Goal: Information Seeking & Learning: Learn about a topic

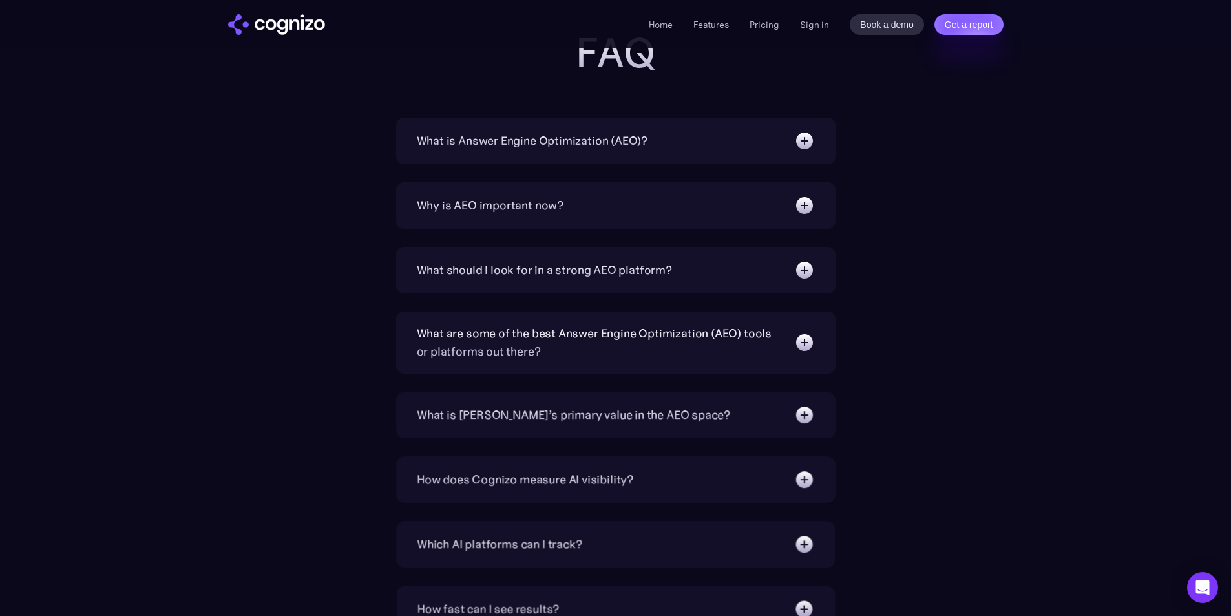
scroll to position [4393, 0]
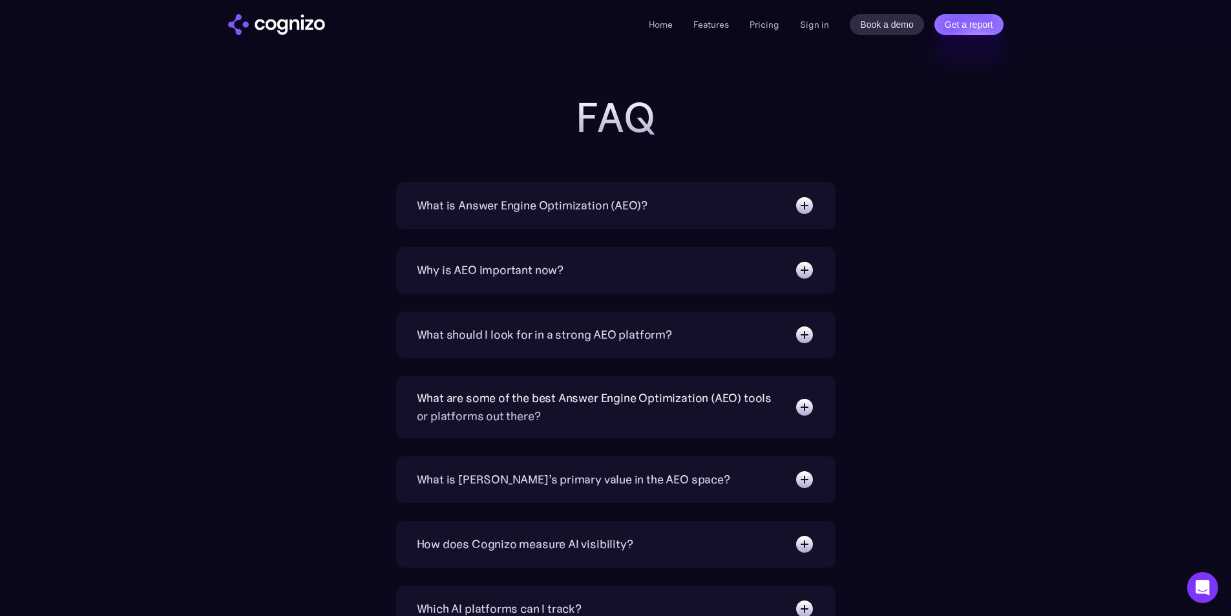
click at [803, 200] on img at bounding box center [804, 205] width 21 height 21
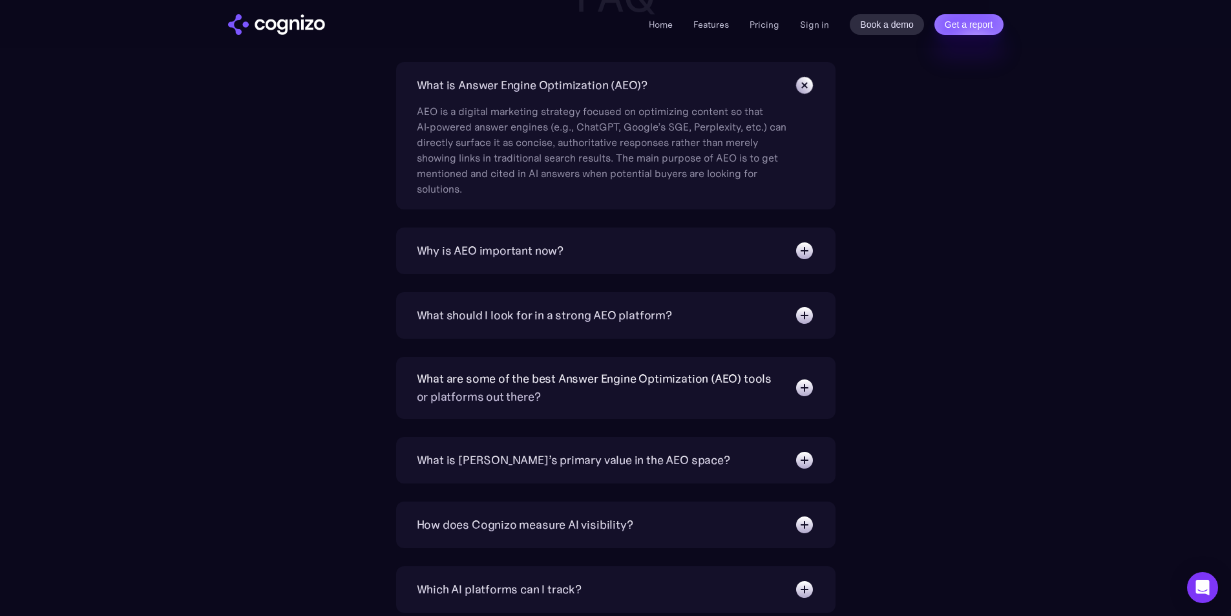
scroll to position [4587, 0]
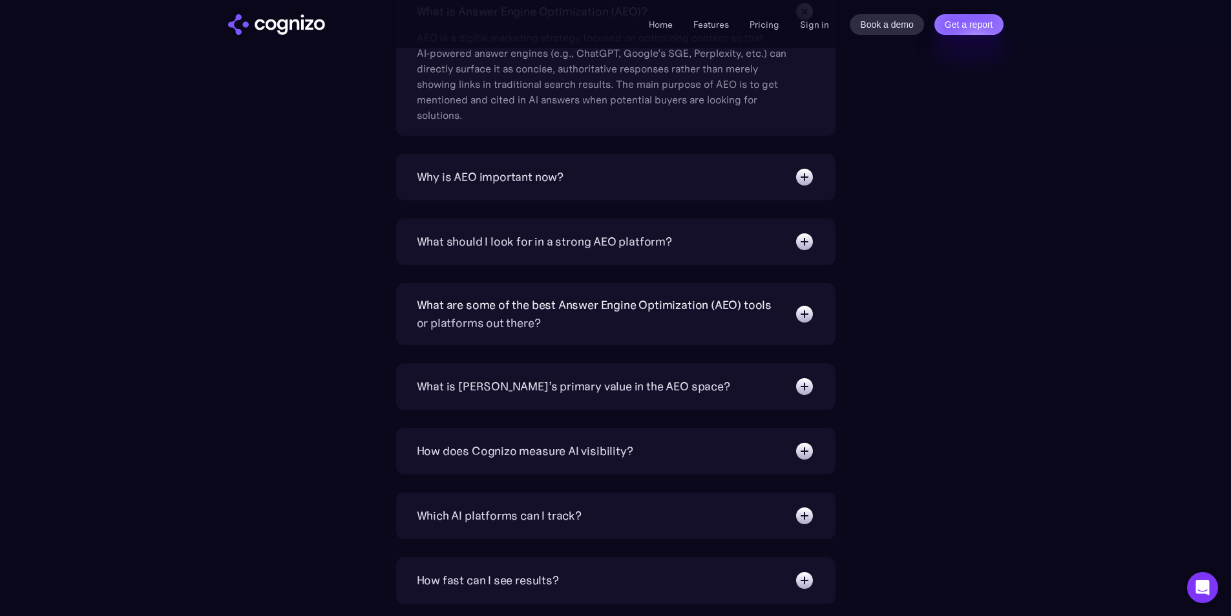
click at [811, 244] on img at bounding box center [804, 241] width 21 height 21
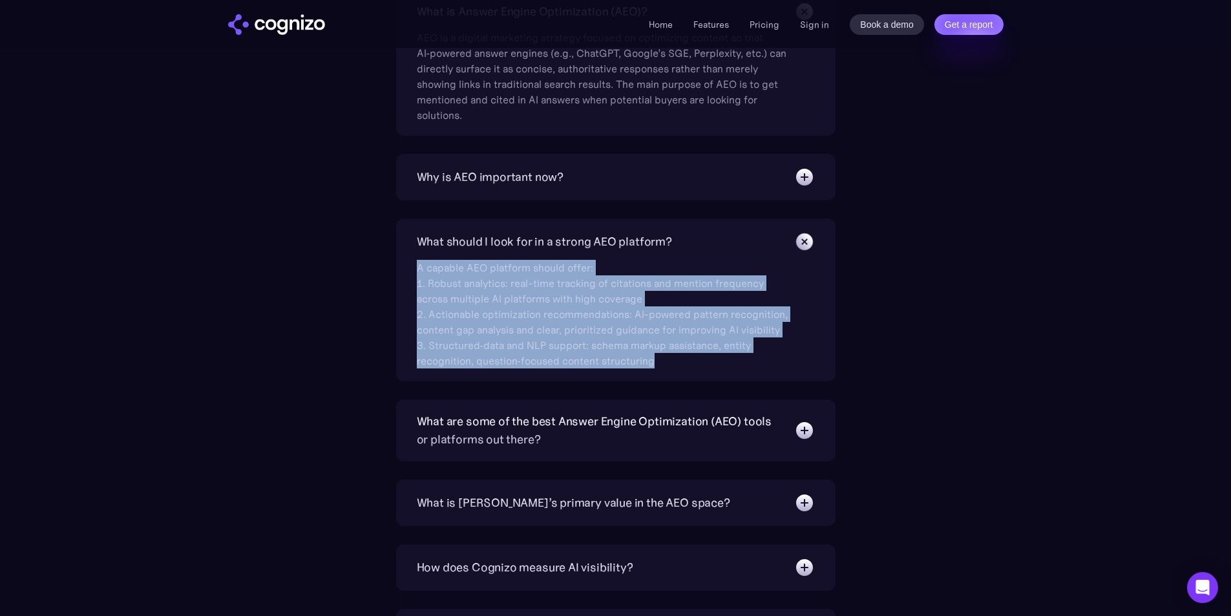
drag, startPoint x: 669, startPoint y: 362, endPoint x: 412, endPoint y: 275, distance: 271.1
click at [412, 275] on div "What should I look for in a strong AEO platform? A capable AEO platform should …" at bounding box center [615, 299] width 439 height 163
copy div "A capable AEO platform should offer: 1. Robust analytics: real-time tracking of…"
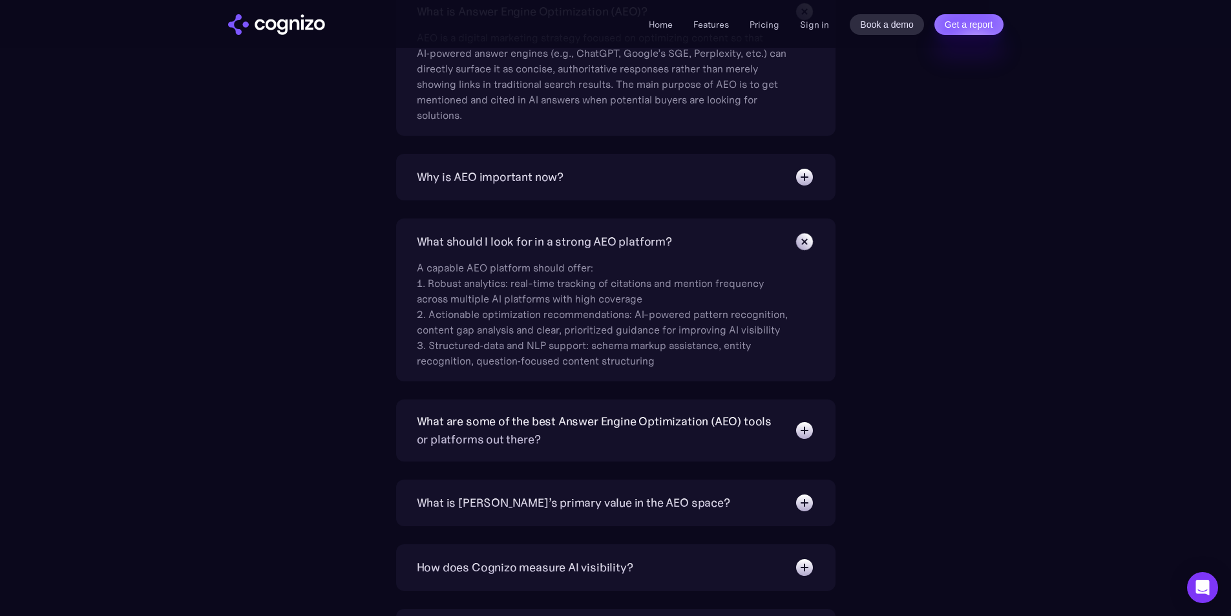
click at [922, 240] on div "What is Answer Engine Optimization (AEO)? AEO is a digital marketing strategy f…" at bounding box center [615, 450] width 749 height 925
click at [819, 319] on div "What should I look for in a strong AEO platform? A capable AEO platform should …" at bounding box center [615, 299] width 439 height 163
click at [1103, 248] on section "FAQ What is Answer Engine Optimization (AEO)? AEO is a digital marketing strate…" at bounding box center [615, 407] width 1231 height 1013
click at [1040, 244] on section "FAQ What is Answer Engine Optimization (AEO)? AEO is a digital marketing strate…" at bounding box center [615, 407] width 1231 height 1013
drag, startPoint x: 1036, startPoint y: 275, endPoint x: 1028, endPoint y: 285, distance: 12.0
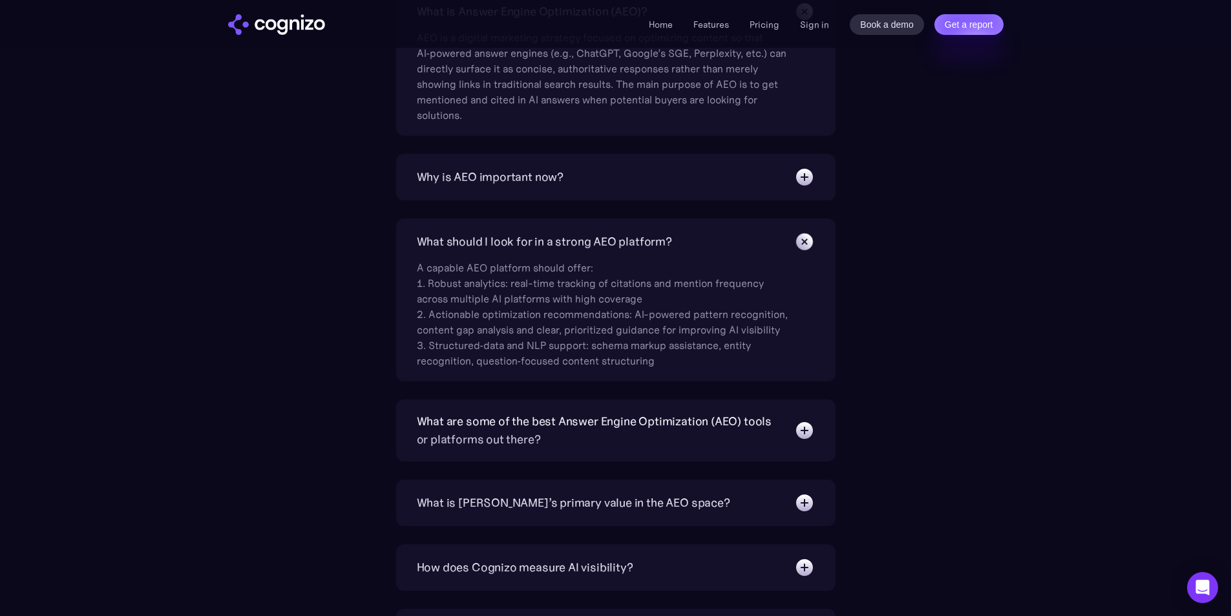
click at [1035, 275] on section "FAQ What is Answer Engine Optimization (AEO)? AEO is a digital marketing strate…" at bounding box center [615, 407] width 1231 height 1013
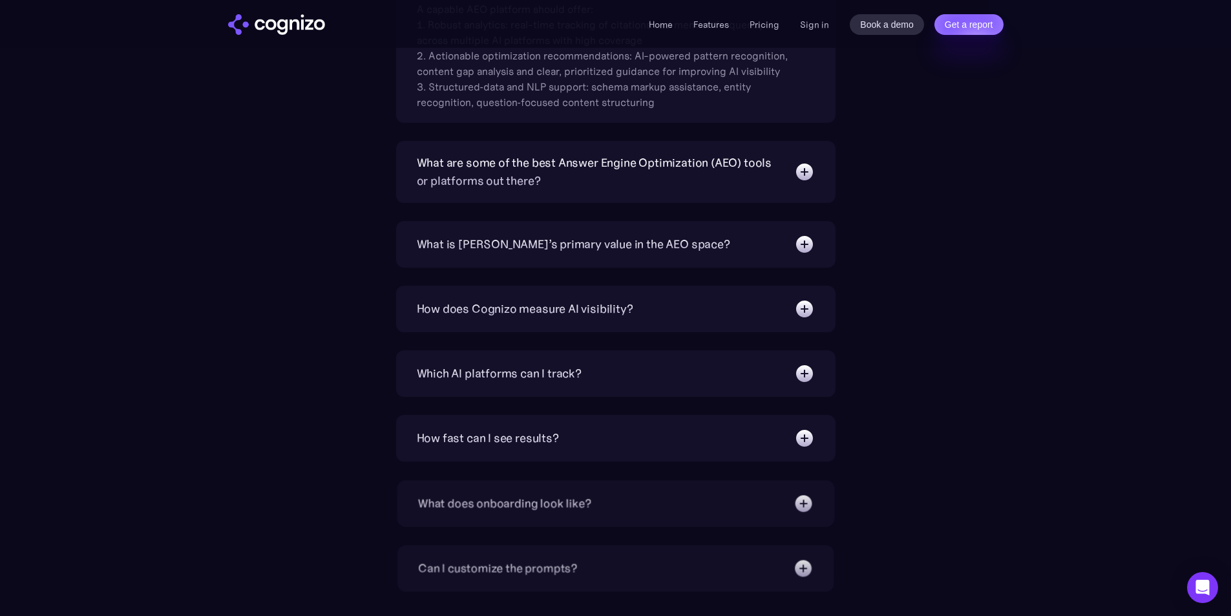
click at [1025, 293] on section "FAQ What is Answer Engine Optimization (AEO)? AEO is a digital marketing strate…" at bounding box center [615, 148] width 1231 height 1013
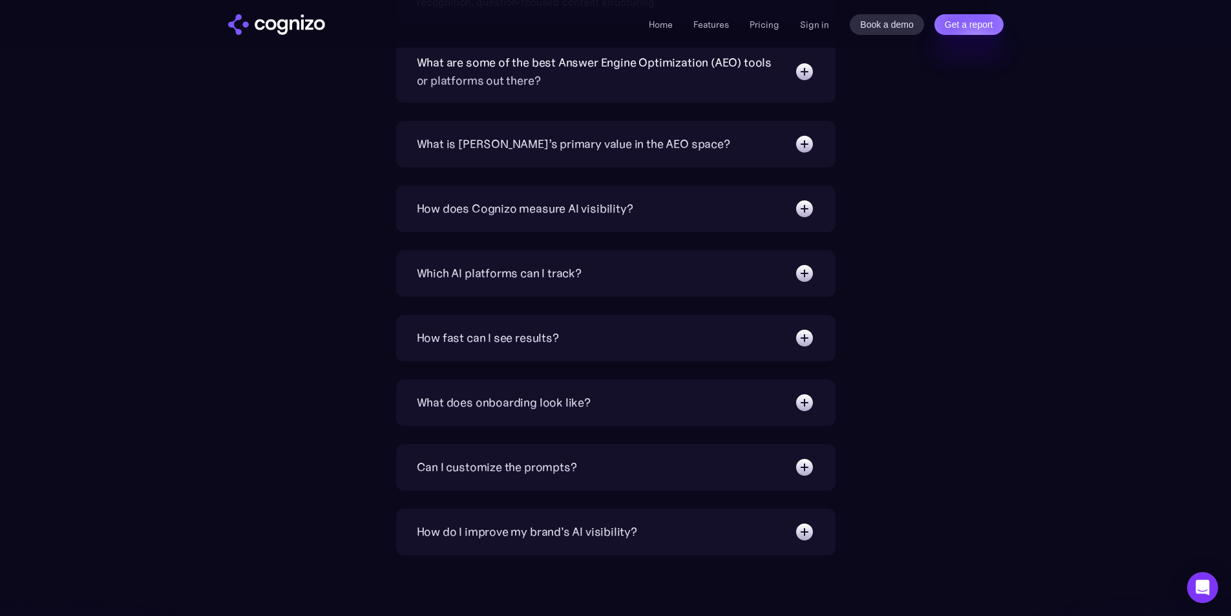
scroll to position [4974, 0]
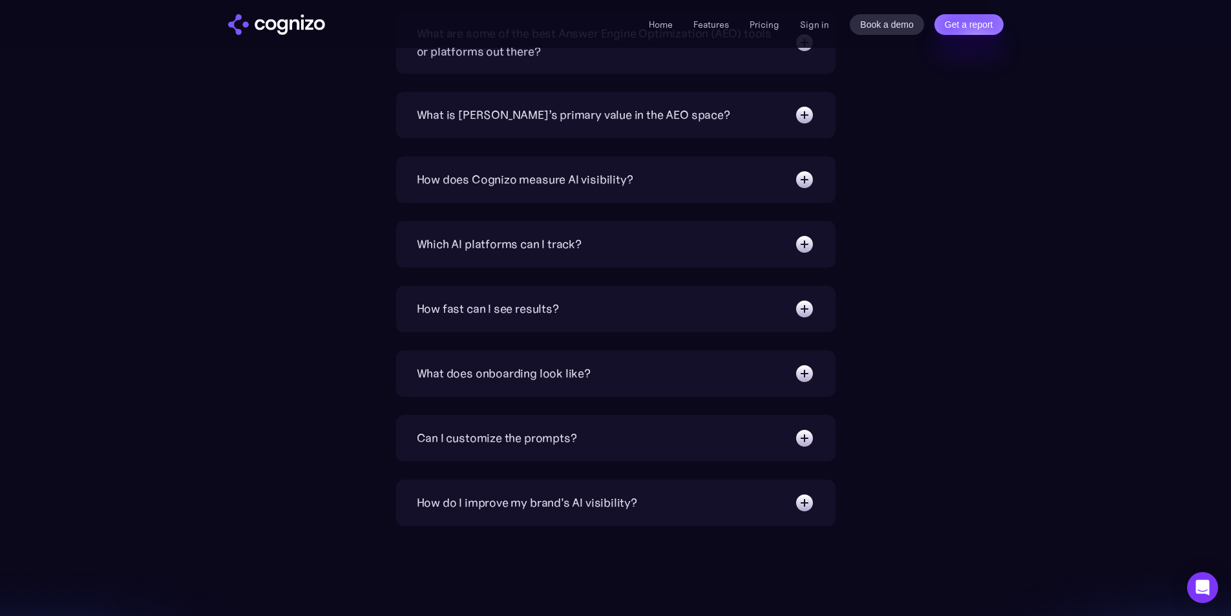
click at [808, 246] on img at bounding box center [804, 244] width 21 height 21
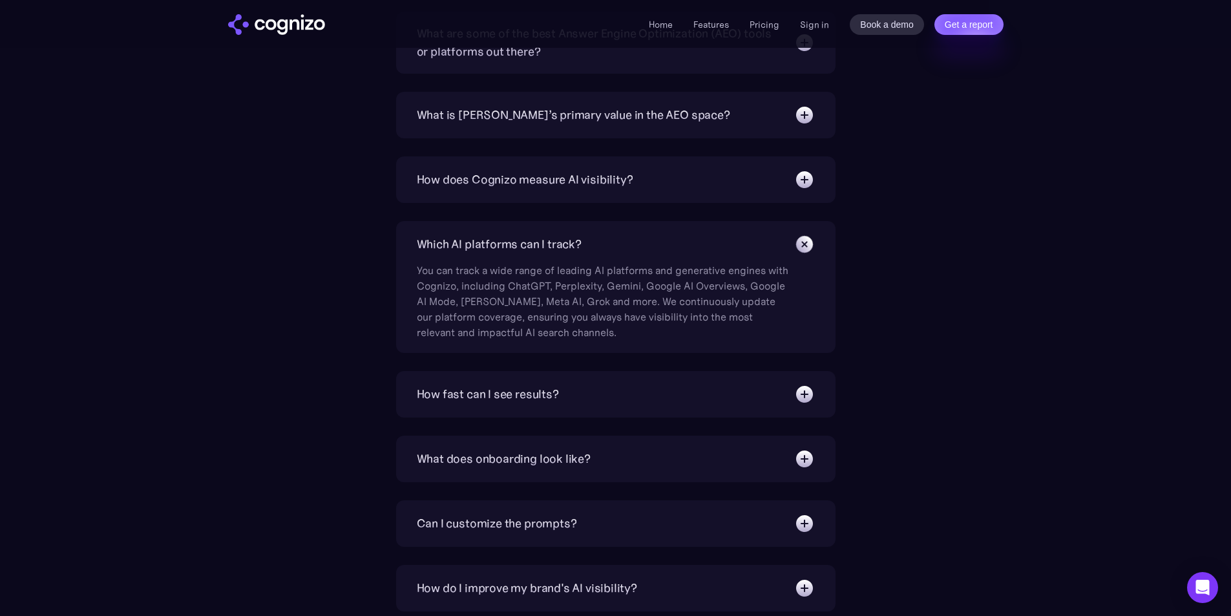
click at [1064, 298] on section "FAQ What is Answer Engine Optimization (AEO)? AEO is a digital marketing strate…" at bounding box center [615, 62] width 1231 height 1098
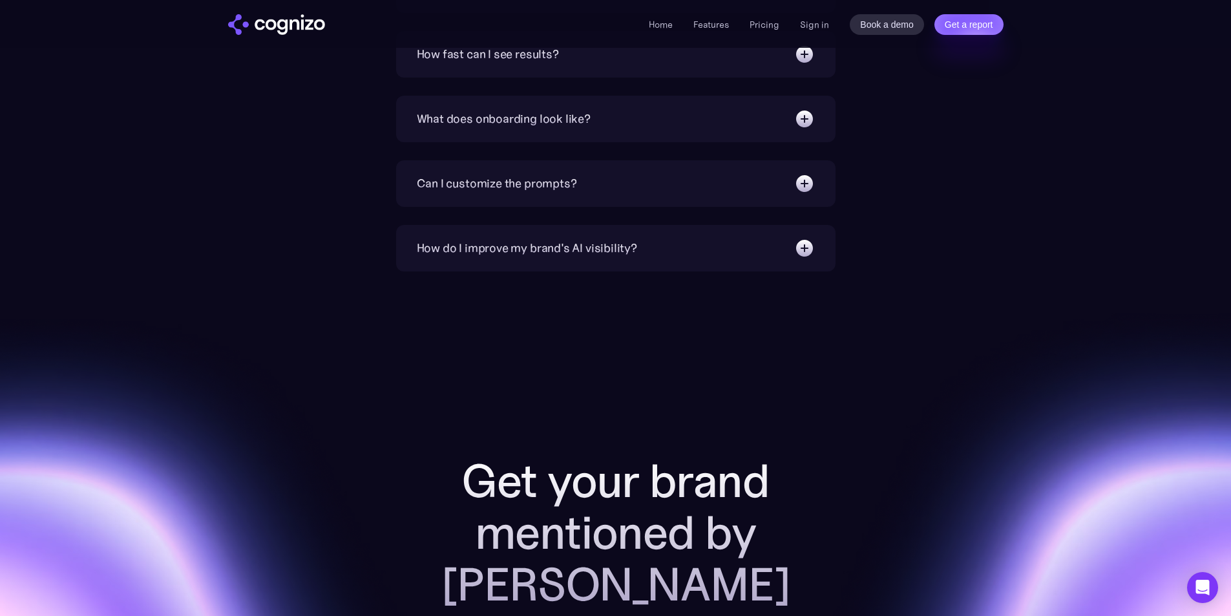
scroll to position [4926, 0]
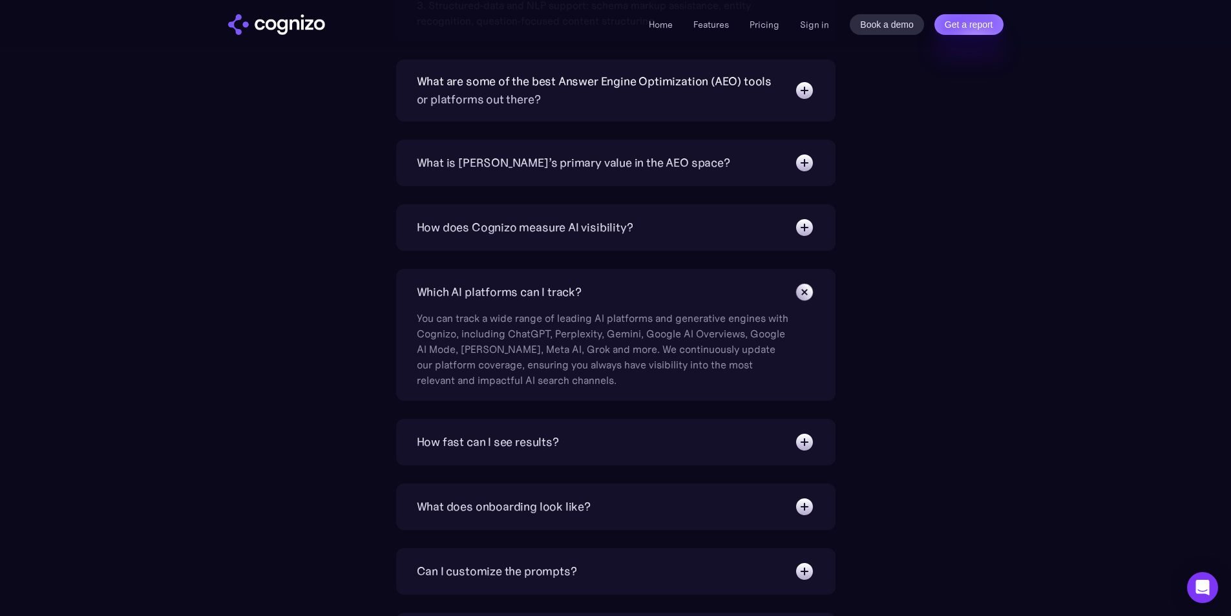
click at [804, 506] on img at bounding box center [804, 506] width 21 height 21
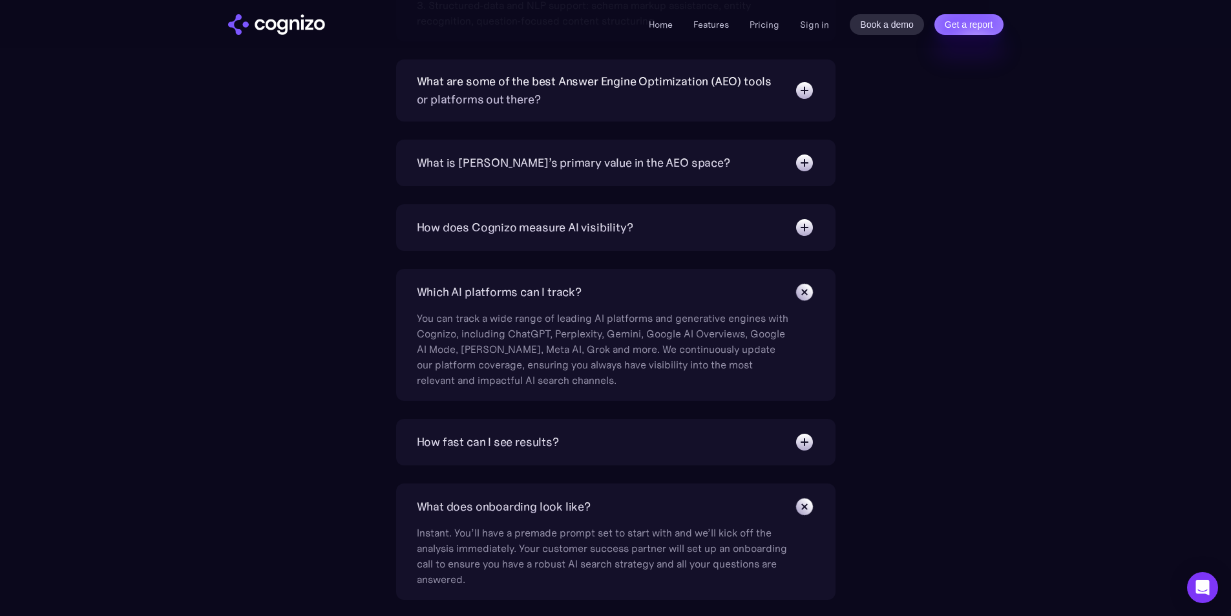
click at [811, 448] on img at bounding box center [804, 442] width 21 height 21
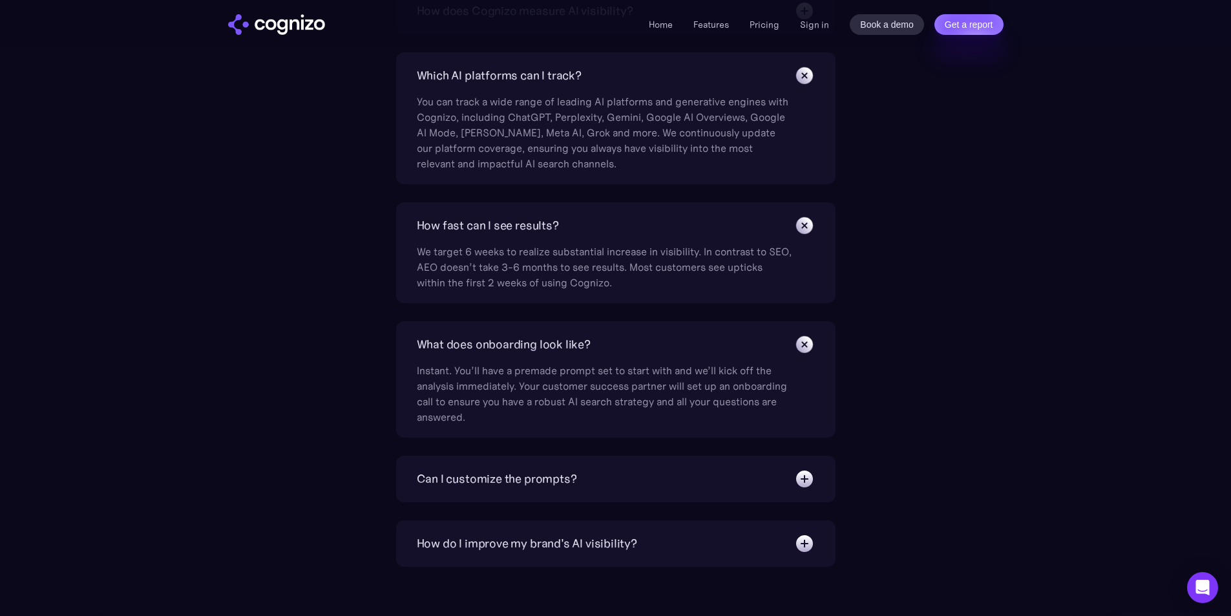
scroll to position [5120, 0]
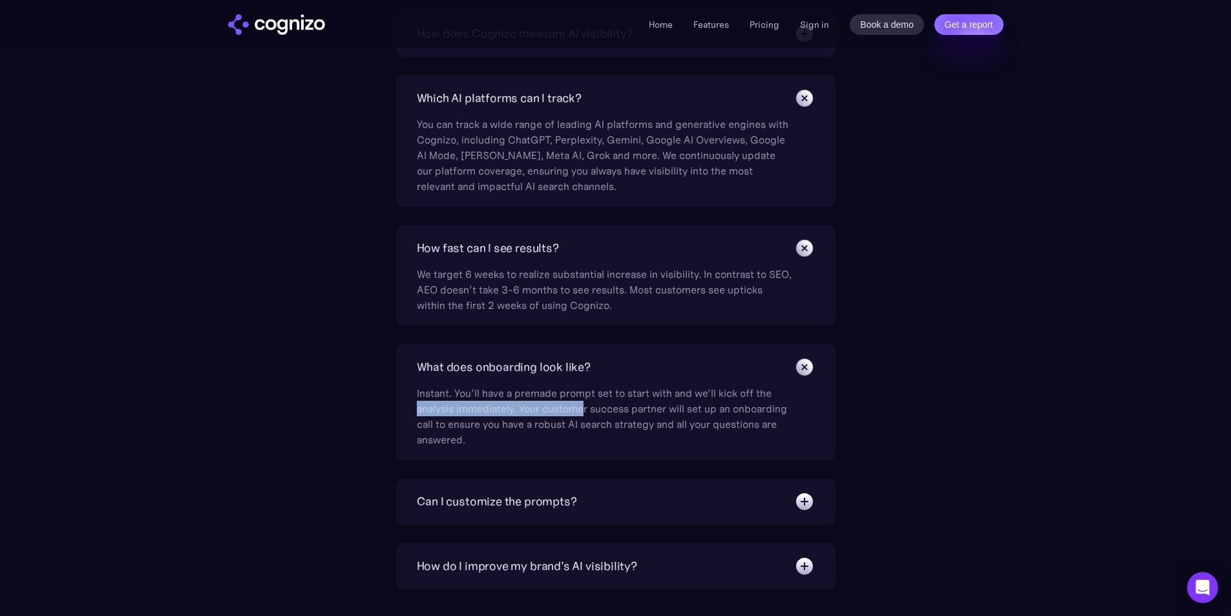
drag, startPoint x: 415, startPoint y: 411, endPoint x: 585, endPoint y: 403, distance: 169.4
click at [585, 403] on div "What does onboarding look like? Instant. You’ll have a premade prompt set to st…" at bounding box center [615, 402] width 439 height 116
click at [572, 407] on div "Instant. You’ll have a premade prompt set to start with and we’ll kick off the …" at bounding box center [604, 412] width 375 height 70
drag, startPoint x: 520, startPoint y: 407, endPoint x: 617, endPoint y: 407, distance: 96.9
click at [617, 407] on div "Instant. You’ll have a premade prompt set to start with and we’ll kick off the …" at bounding box center [604, 412] width 375 height 70
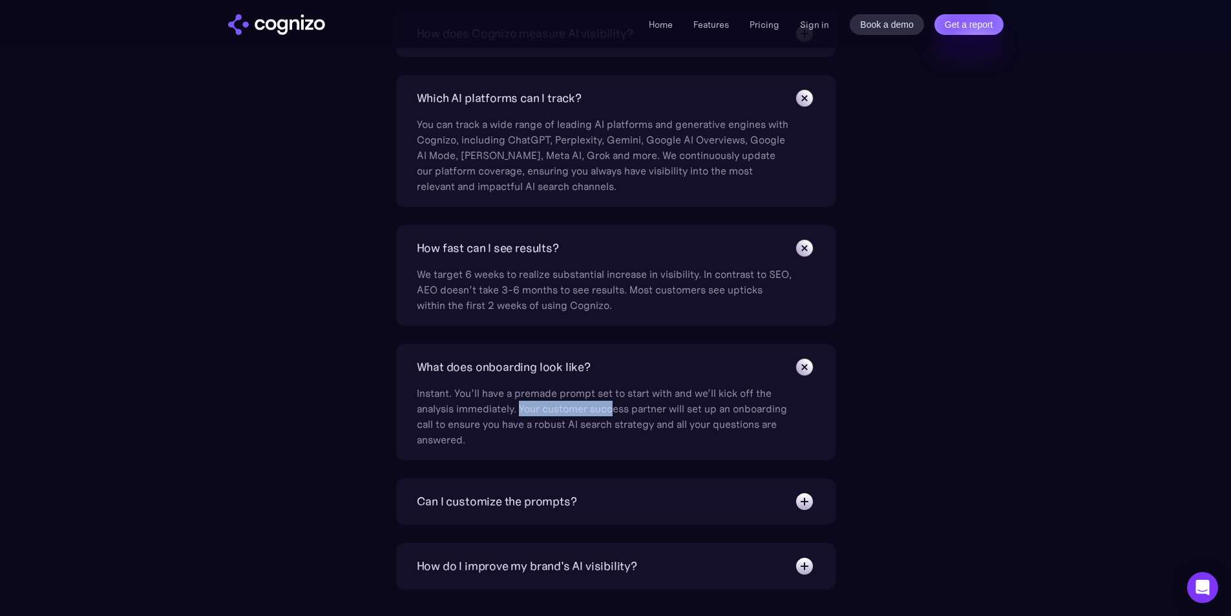
click at [601, 412] on div "Instant. You’ll have a premade prompt set to start with and we’ll kick off the …" at bounding box center [604, 412] width 375 height 70
click at [516, 406] on div "Instant. You’ll have a premade prompt set to start with and we’ll kick off the …" at bounding box center [604, 412] width 375 height 70
drag, startPoint x: 520, startPoint y: 408, endPoint x: 629, endPoint y: 409, distance: 108.5
click at [629, 409] on div "Instant. You’ll have a premade prompt set to start with and we’ll kick off the …" at bounding box center [604, 412] width 375 height 70
click at [623, 443] on div "Instant. You’ll have a premade prompt set to start with and we’ll kick off the …" at bounding box center [604, 412] width 375 height 70
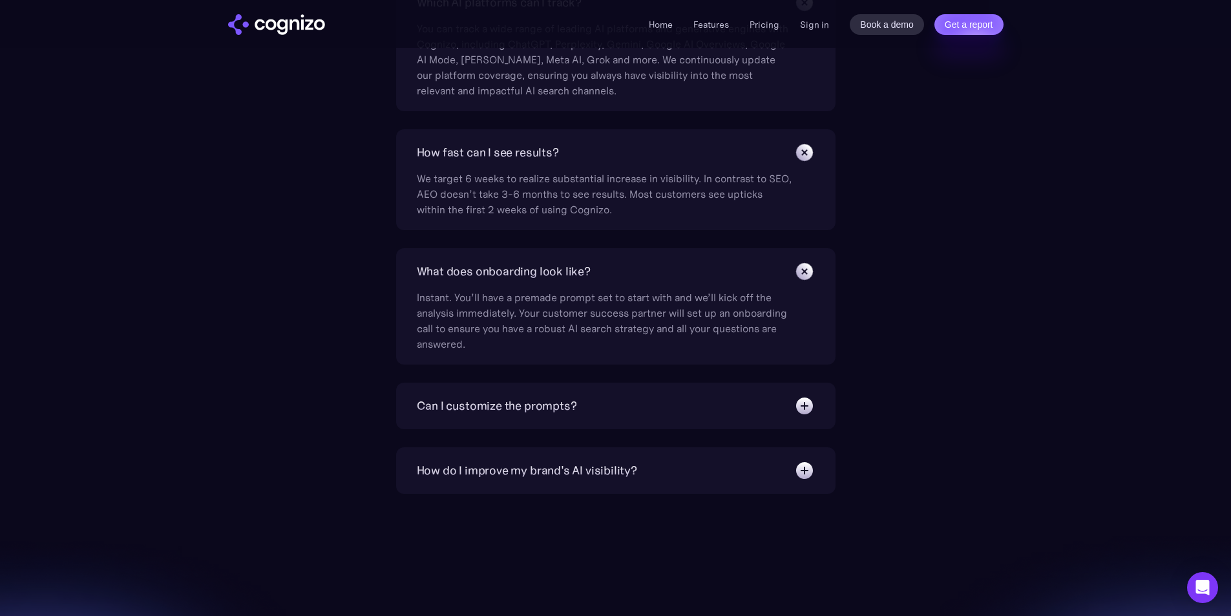
scroll to position [5314, 0]
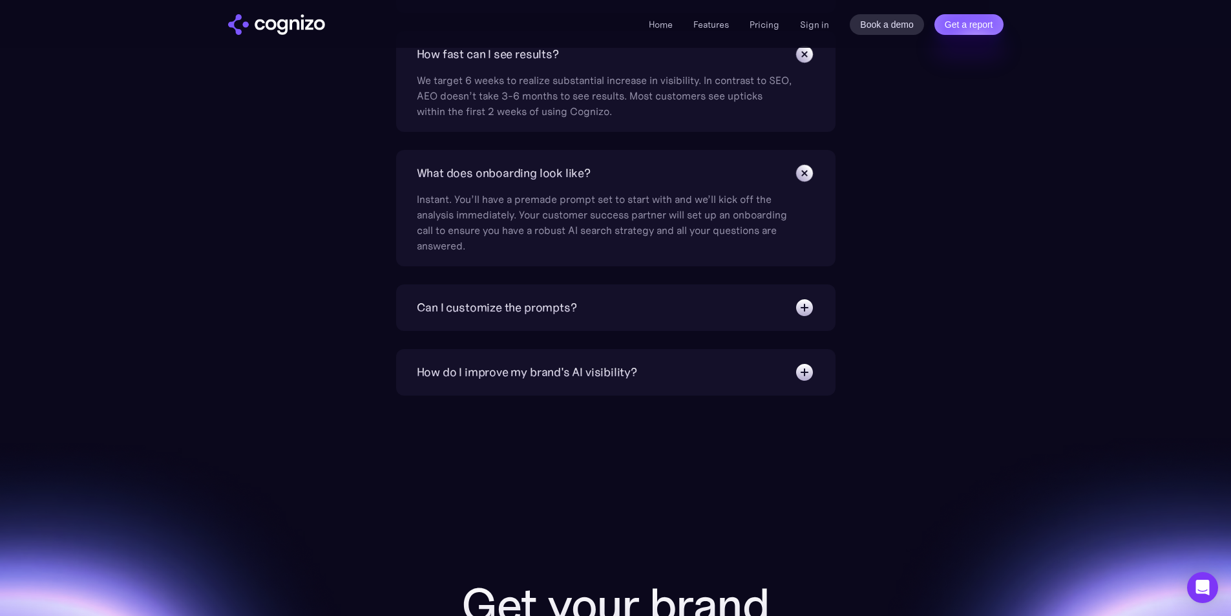
click at [810, 306] on img at bounding box center [804, 307] width 21 height 21
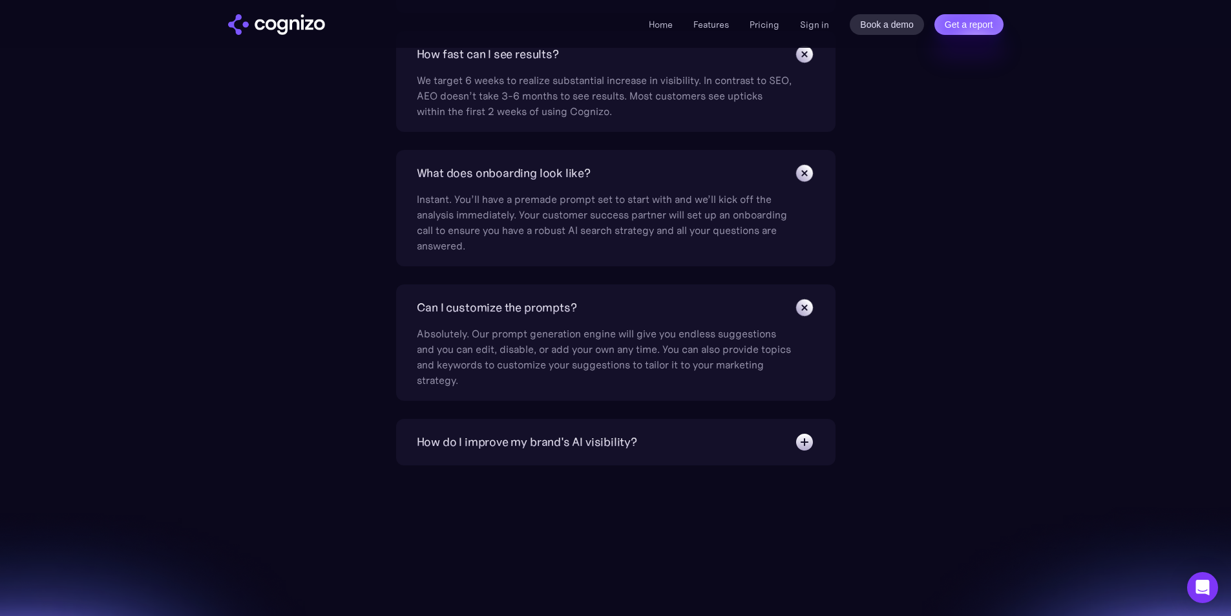
click at [806, 441] on img at bounding box center [804, 442] width 21 height 21
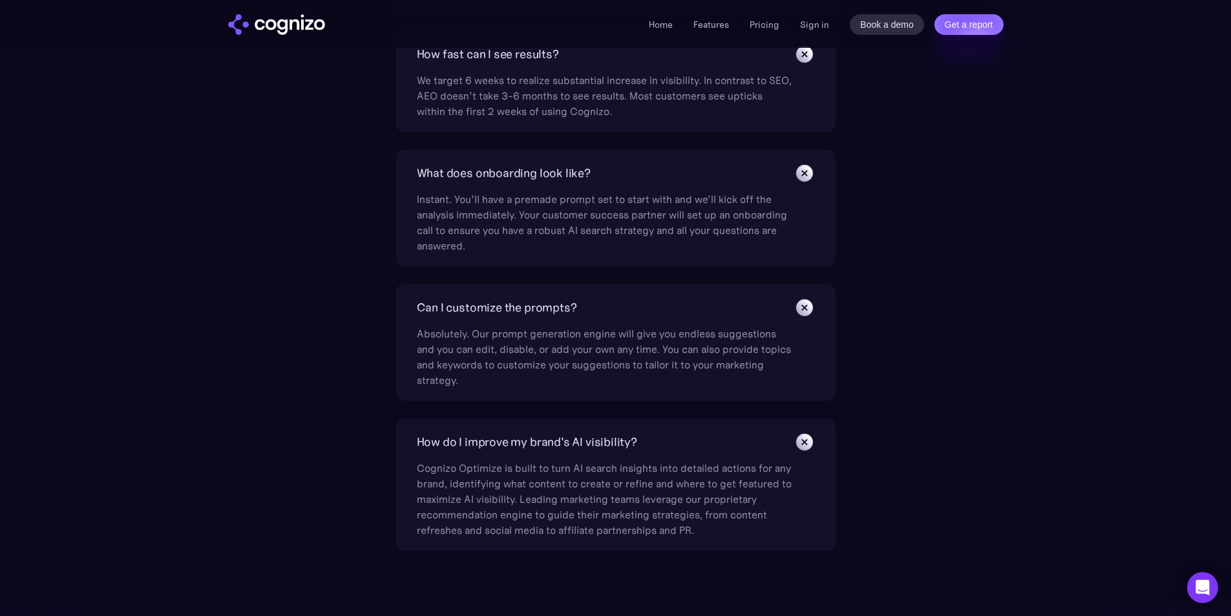
scroll to position [5379, 0]
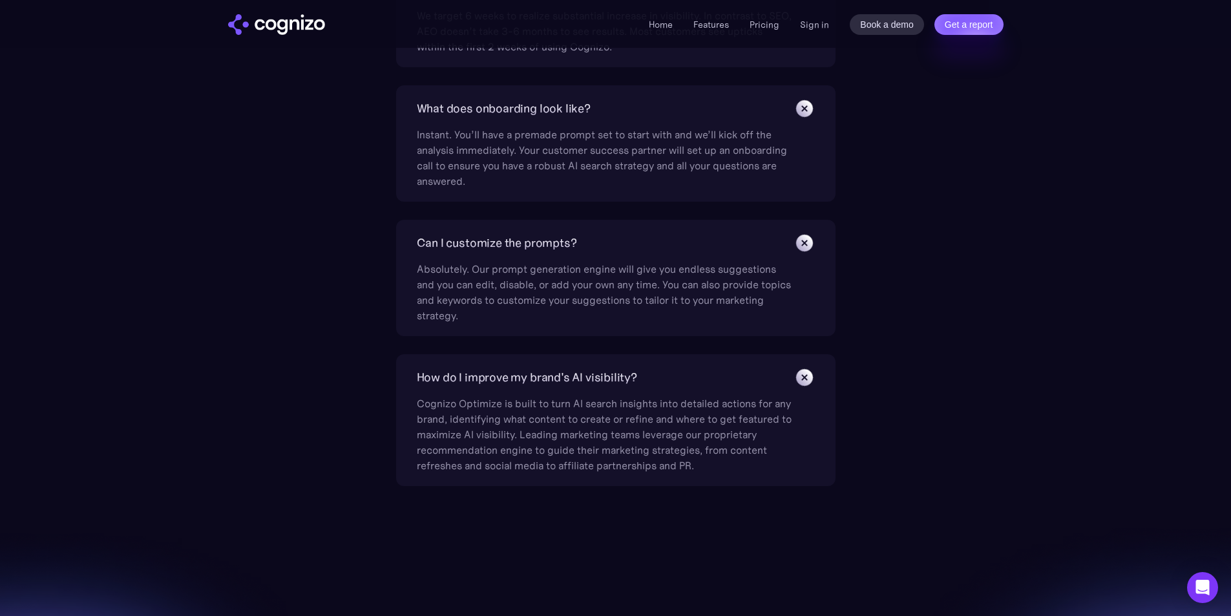
drag, startPoint x: 416, startPoint y: 375, endPoint x: 769, endPoint y: 348, distance: 354.4
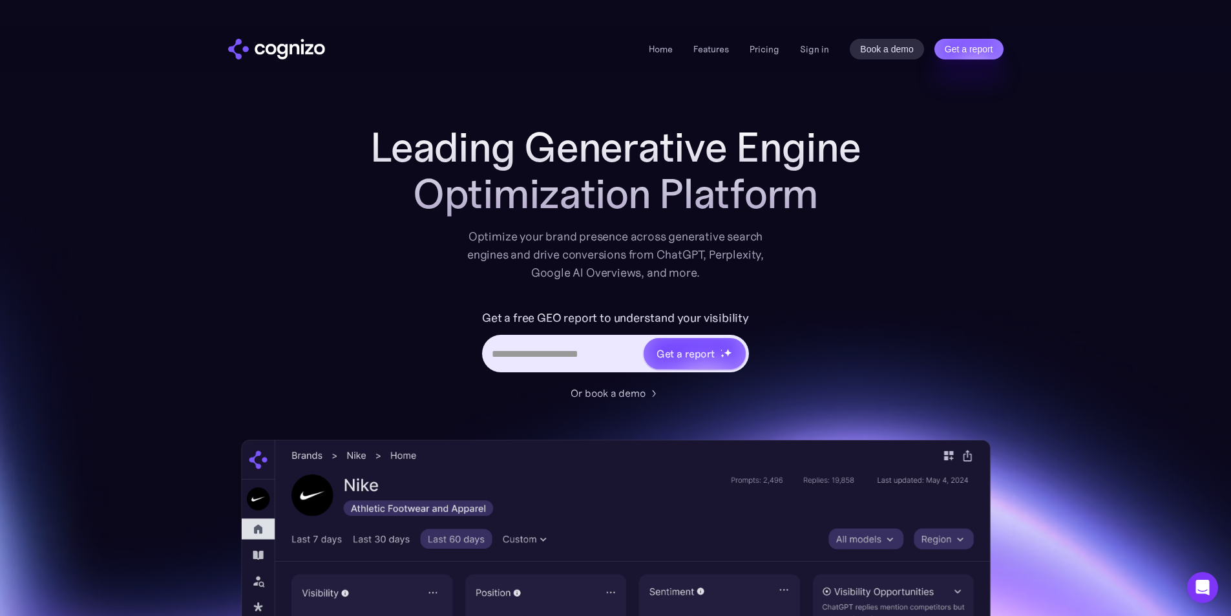
scroll to position [0, 0]
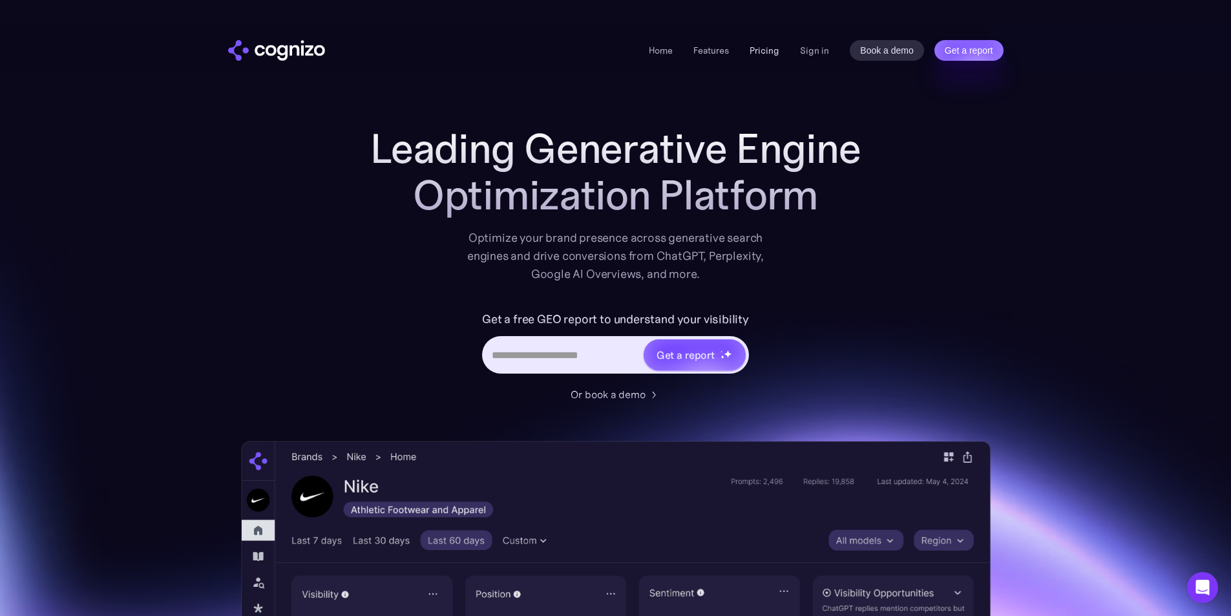
click at [763, 51] on link "Pricing" at bounding box center [764, 51] width 30 height 12
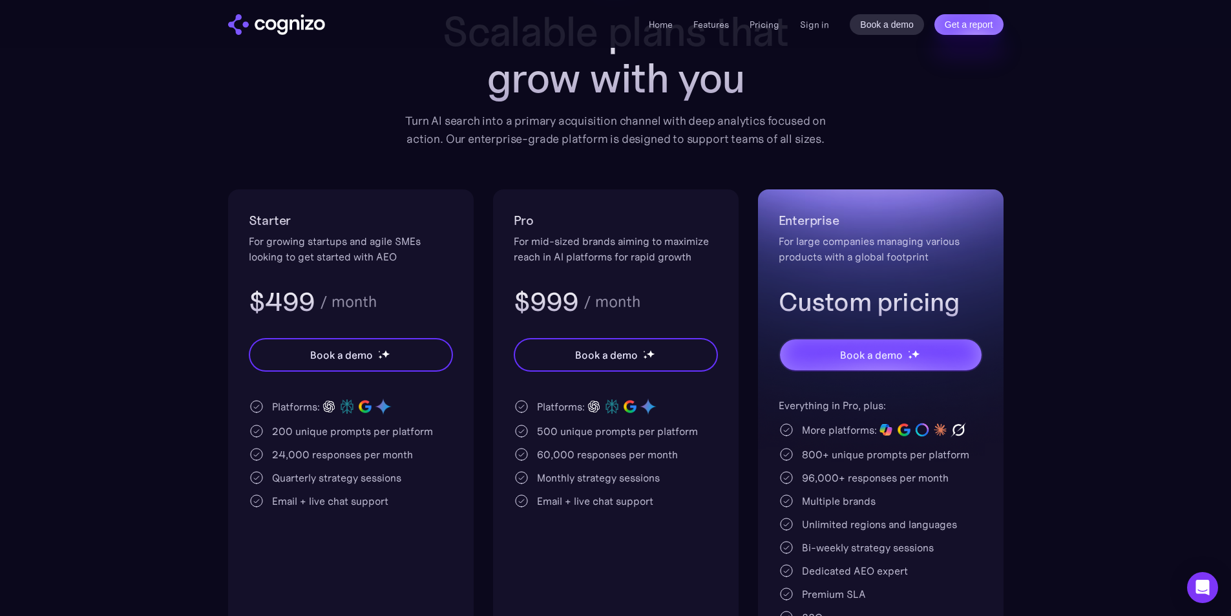
scroll to position [129, 0]
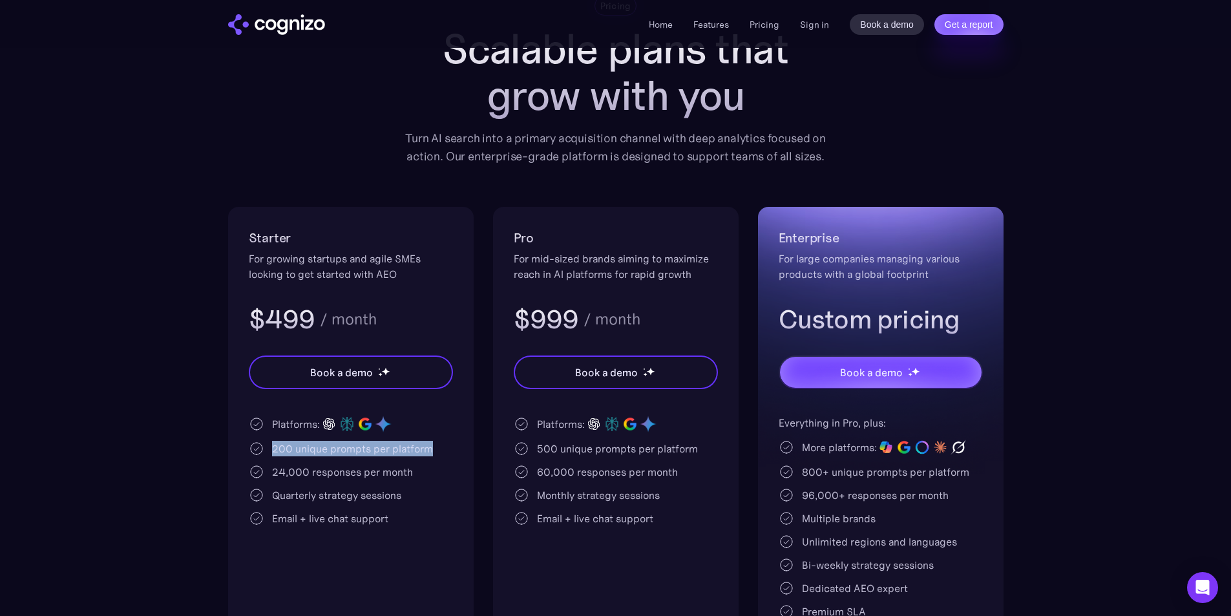
drag, startPoint x: 273, startPoint y: 446, endPoint x: 459, endPoint y: 459, distance: 186.5
click at [459, 459] on div "Starter For growing startups and agile SMEs looking to get started with AEO $49…" at bounding box center [350, 444] width 245 height 474
click at [447, 466] on div "24,000 responses per month" at bounding box center [351, 472] width 204 height 16
drag, startPoint x: 271, startPoint y: 472, endPoint x: 450, endPoint y: 483, distance: 179.2
click at [450, 483] on div "Platforms: 200 unique prompts per platform 24,000 responses per month Quarterly…" at bounding box center [351, 470] width 204 height 111
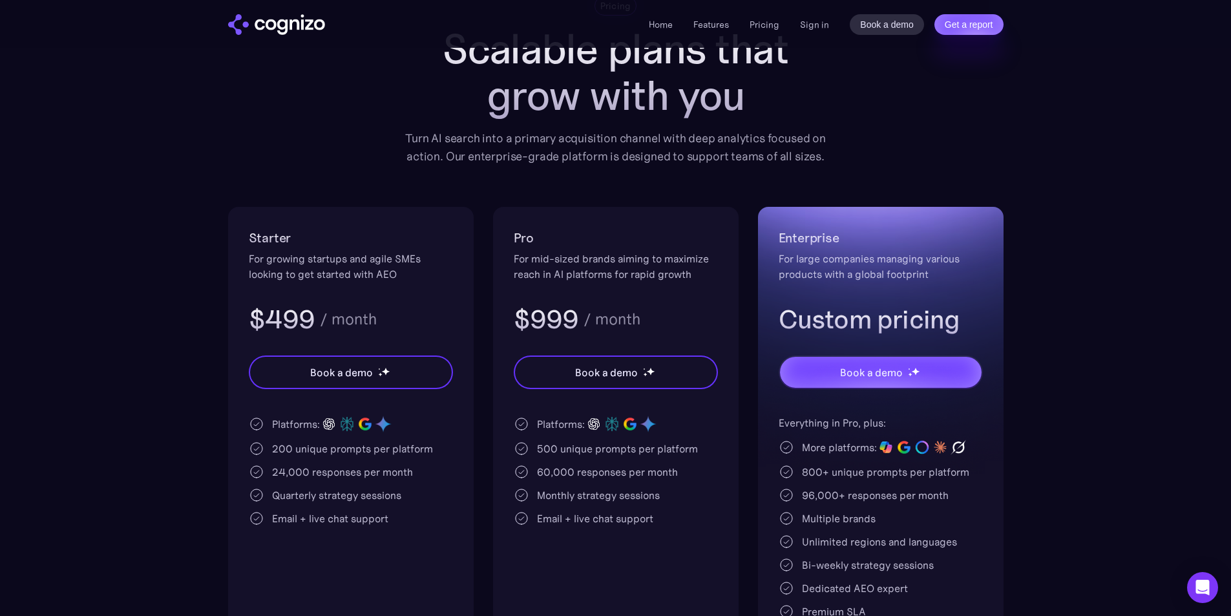
click at [428, 488] on div "Quarterly strategy sessions" at bounding box center [351, 495] width 204 height 16
drag, startPoint x: 269, startPoint y: 493, endPoint x: 427, endPoint y: 499, distance: 157.7
click at [427, 499] on div "Quarterly strategy sessions" at bounding box center [351, 495] width 204 height 16
click at [452, 494] on div "Quarterly strategy sessions" at bounding box center [351, 495] width 204 height 16
click at [438, 497] on div "Quarterly strategy sessions" at bounding box center [351, 495] width 204 height 16
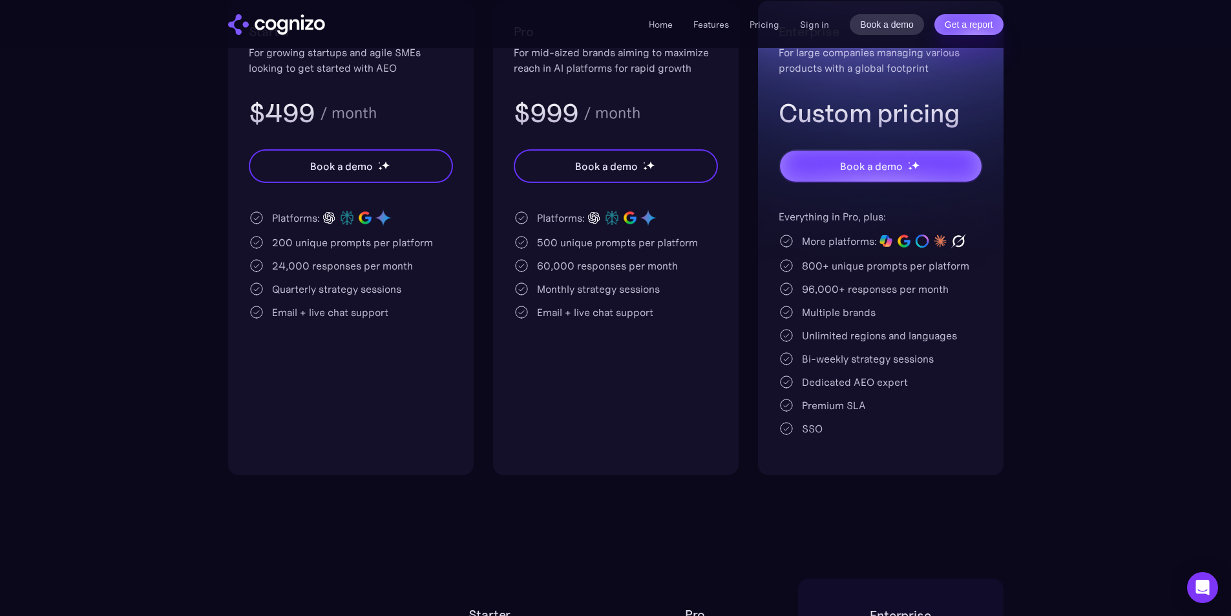
scroll to position [194, 0]
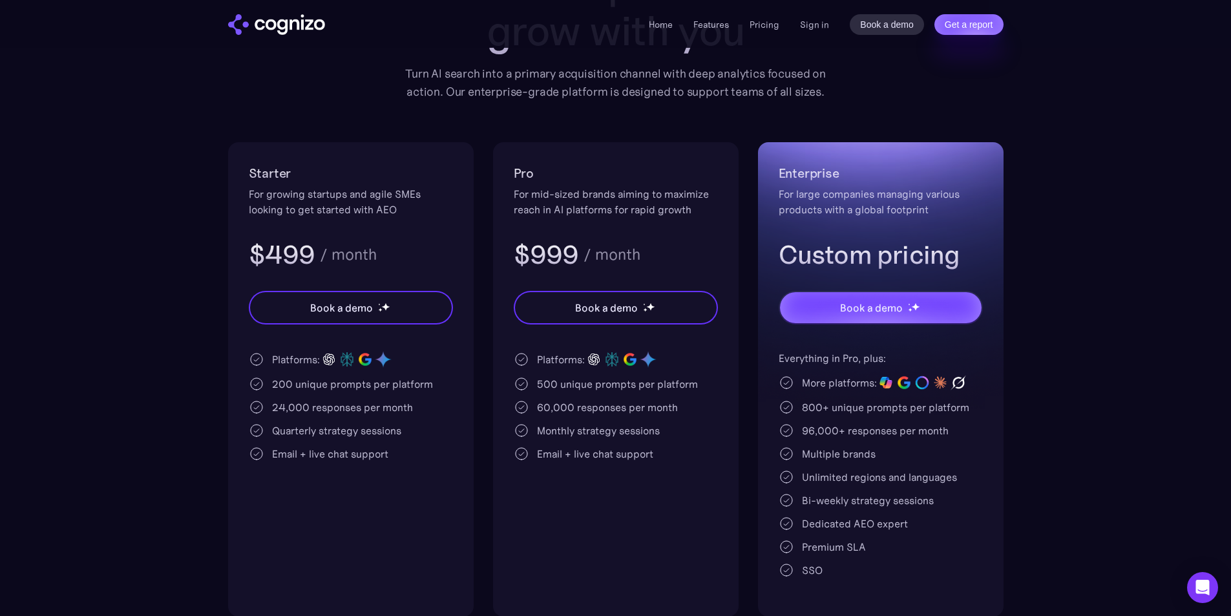
click at [1141, 313] on section "Pricing Scalable plans that grow with you Turn AI search into a primary acquisi…" at bounding box center [615, 274] width 1231 height 685
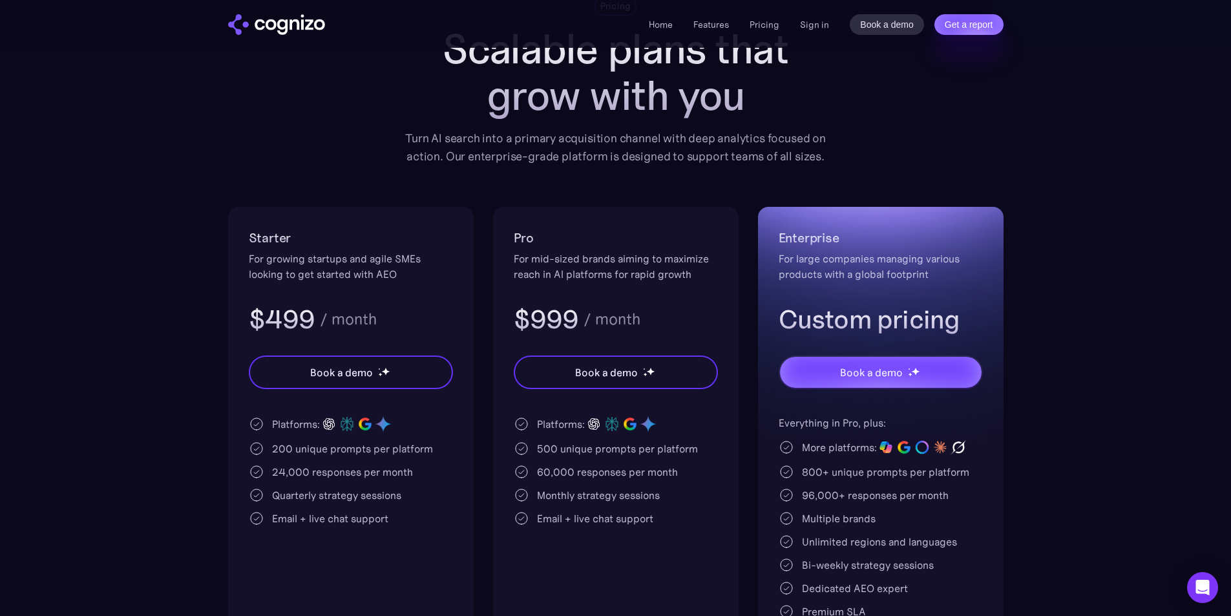
click at [1082, 368] on section "Pricing Scalable plans that grow with you Turn AI search into a primary acquisi…" at bounding box center [615, 338] width 1231 height 685
click at [1114, 319] on section "Pricing Scalable plans that grow with you Turn AI search into a primary acquisi…" at bounding box center [615, 338] width 1231 height 685
drag, startPoint x: 244, startPoint y: 255, endPoint x: 424, endPoint y: 273, distance: 180.6
click at [424, 273] on div "Starter For growing startups and agile SMEs looking to get started with AEO $49…" at bounding box center [350, 444] width 245 height 474
click at [409, 286] on div "Starter For growing startups and agile SMEs looking to get started with AEO $49…" at bounding box center [351, 281] width 204 height 109
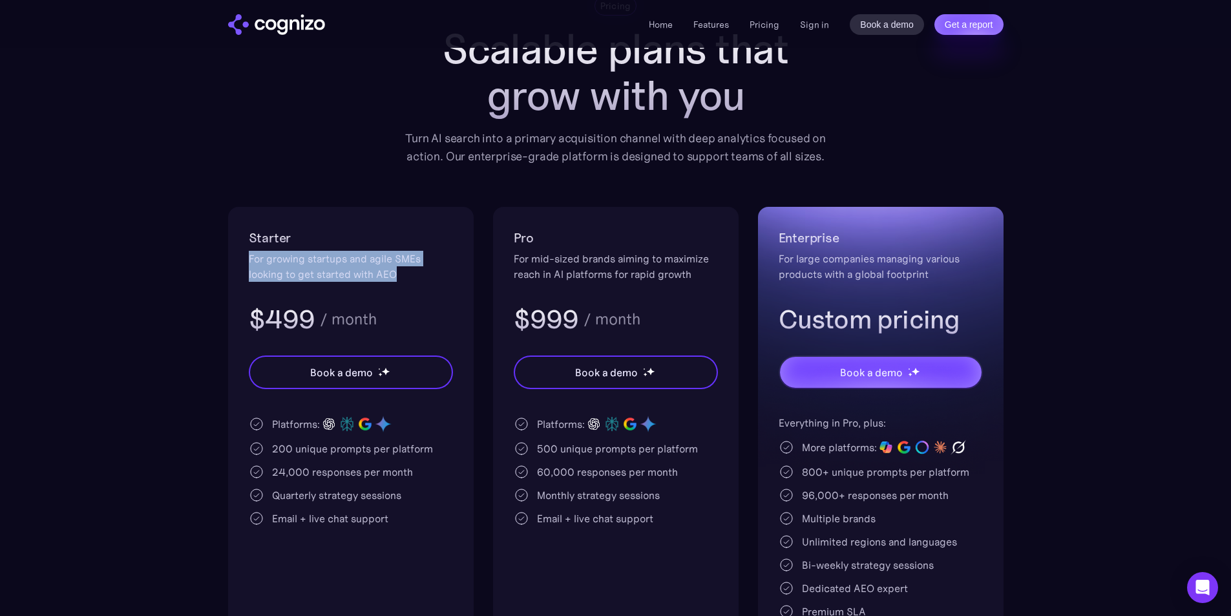
drag, startPoint x: 414, startPoint y: 269, endPoint x: 243, endPoint y: 259, distance: 171.5
click at [243, 259] on div "Starter For growing startups and agile SMEs looking to get started with AEO $49…" at bounding box center [350, 444] width 245 height 474
click at [235, 286] on div "Starter For growing startups and agile SMEs looking to get started with AEO $49…" at bounding box center [350, 444] width 245 height 474
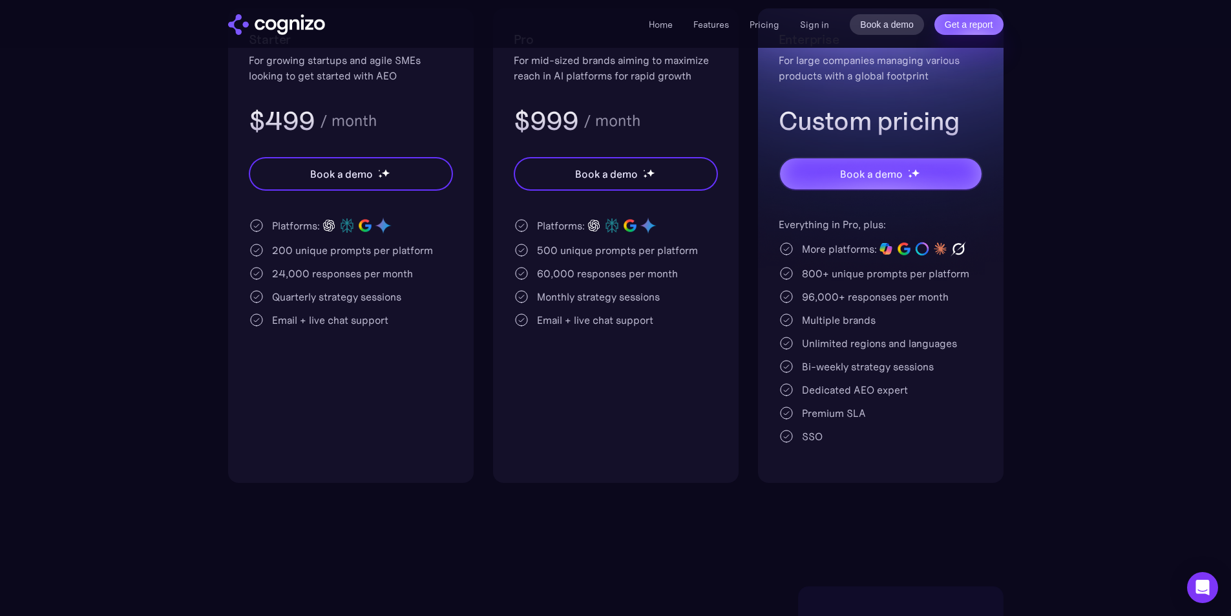
scroll to position [323, 0]
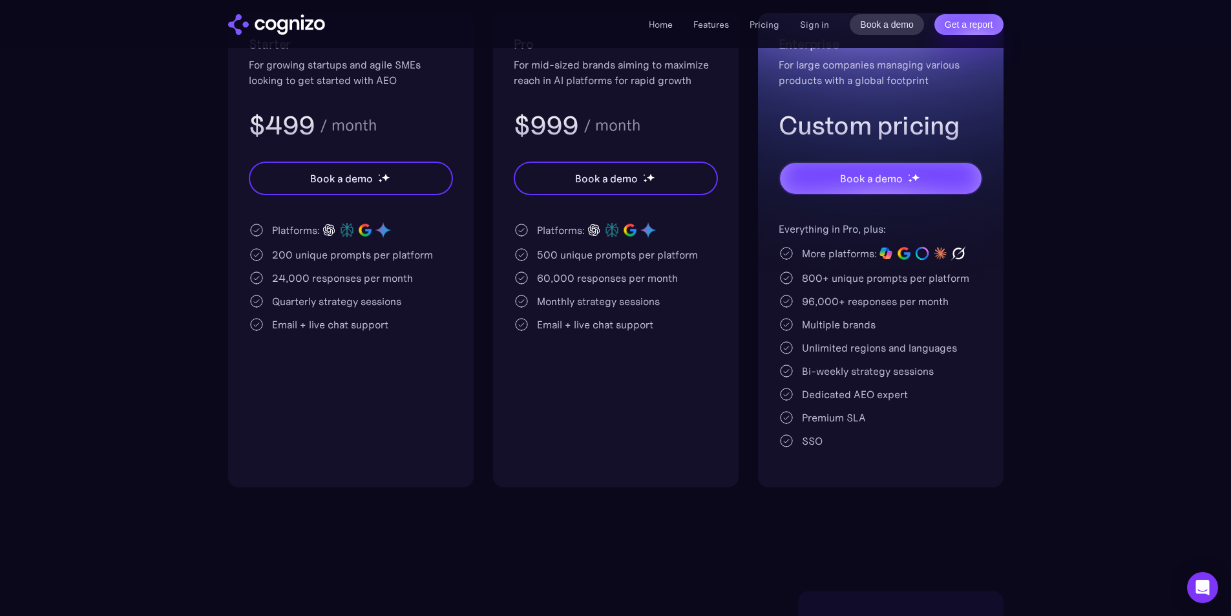
drag, startPoint x: 305, startPoint y: 276, endPoint x: 289, endPoint y: 278, distance: 15.6
click at [304, 276] on div "24,000 responses per month" at bounding box center [342, 278] width 141 height 16
click at [255, 278] on img at bounding box center [257, 278] width 16 height 16
click at [362, 293] on div "Platforms: 200 unique prompts per platform 24,000 responses per month Quarterly…" at bounding box center [351, 276] width 204 height 111
click at [366, 283] on div "24,000 responses per month" at bounding box center [342, 278] width 141 height 16
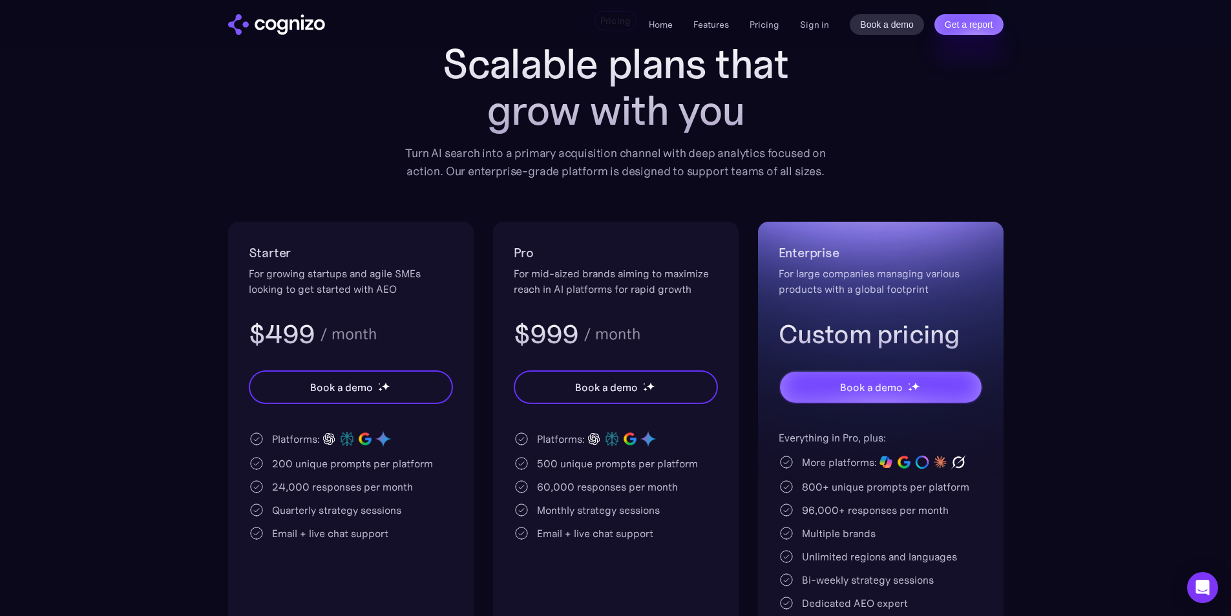
scroll to position [65, 0]
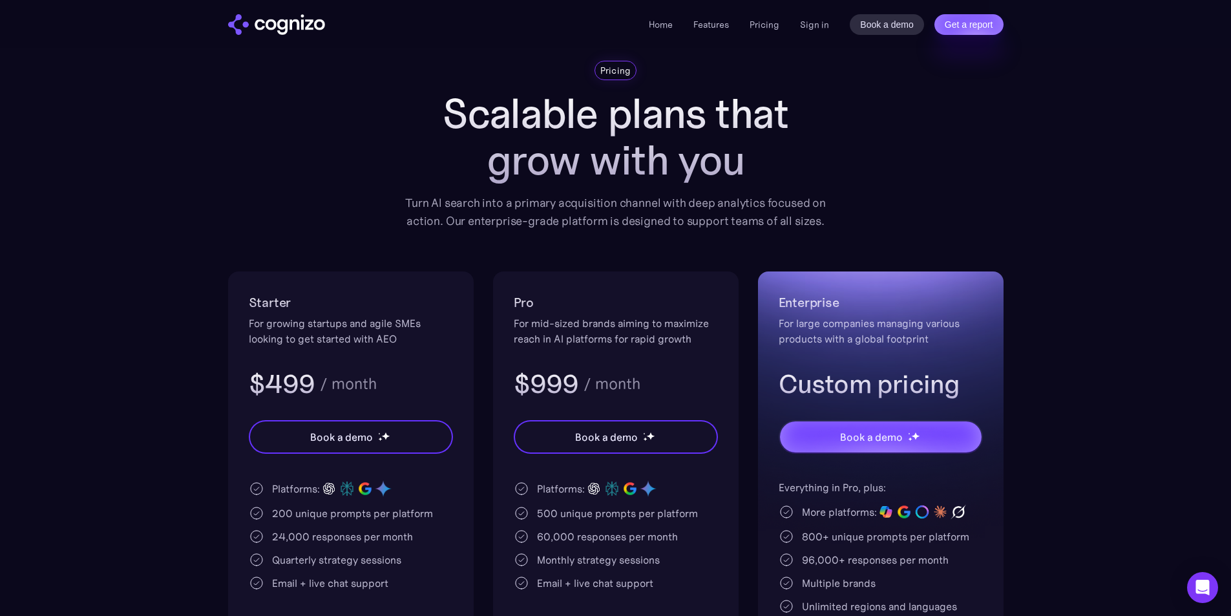
click at [330, 241] on div "Pricing Scalable plans that grow with you Turn AI search into a primary acquisi…" at bounding box center [615, 403] width 775 height 685
click at [151, 464] on section "Pricing Scalable plans that grow with you Turn AI search into a primary acquisi…" at bounding box center [615, 403] width 1231 height 685
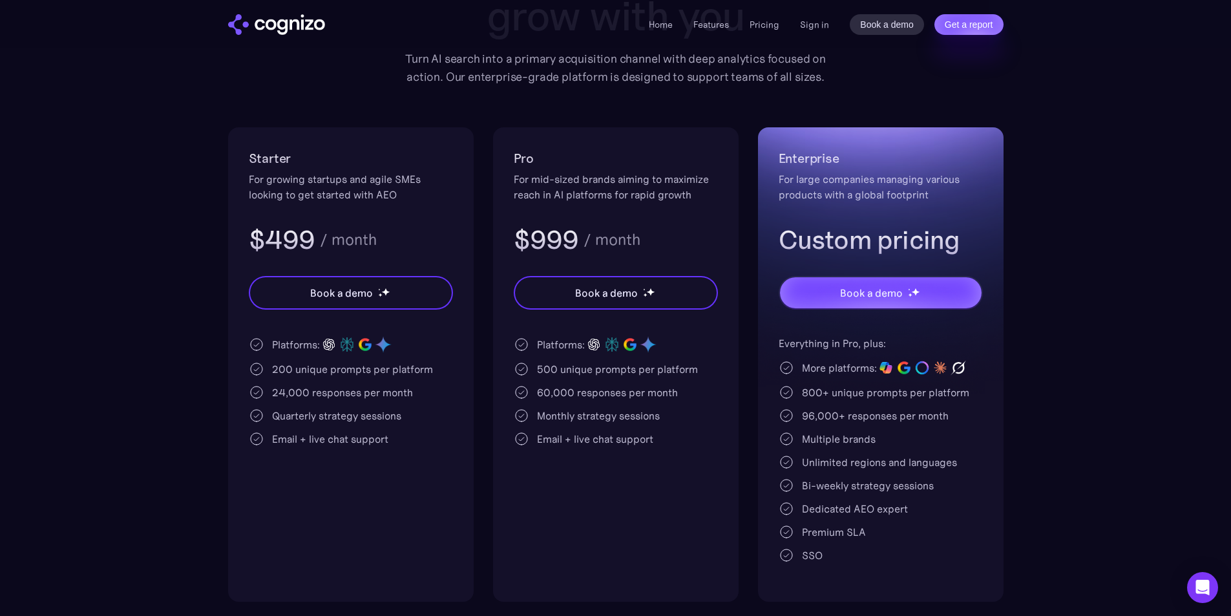
scroll to position [194, 0]
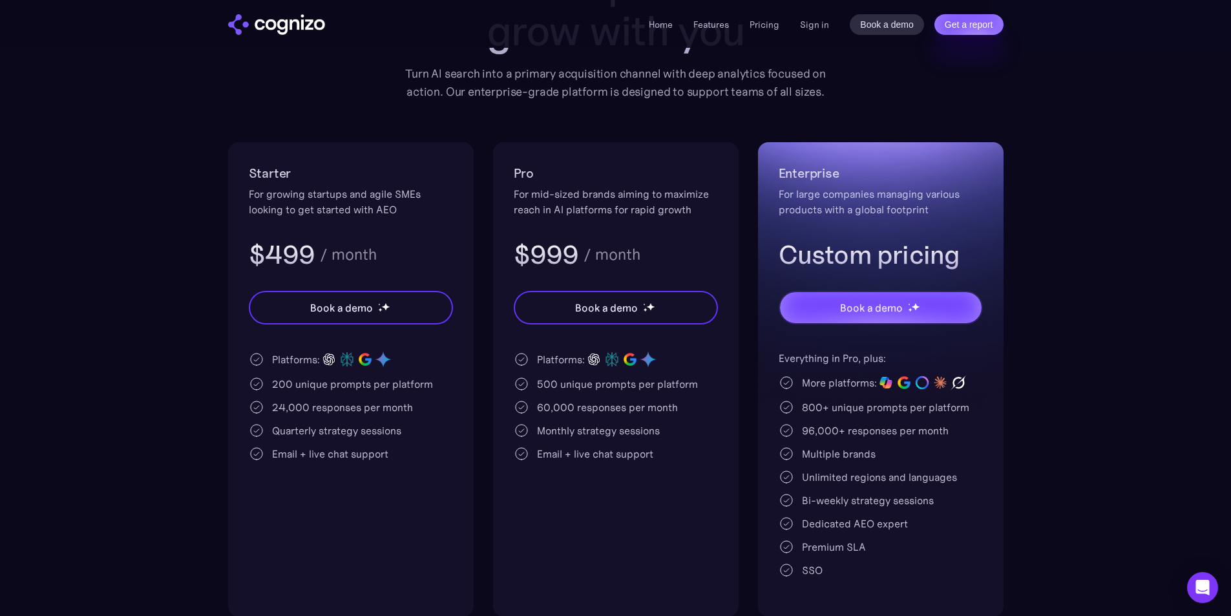
click at [169, 458] on section "Pricing Scalable plans that grow with you Turn AI search into a primary acquisi…" at bounding box center [615, 274] width 1231 height 685
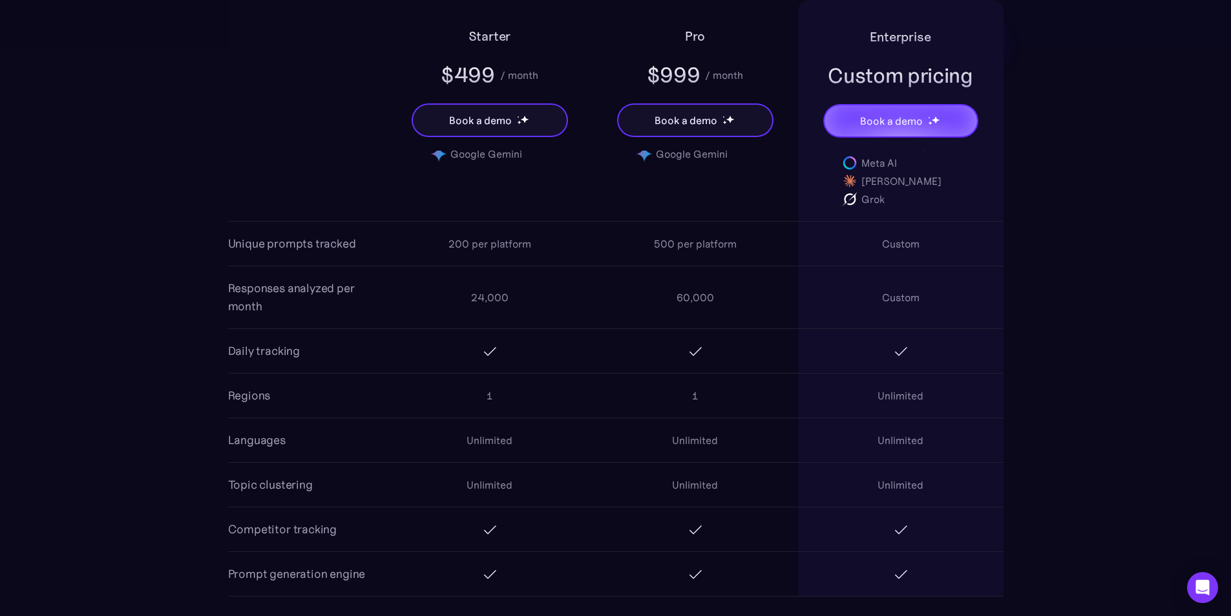
scroll to position [1098, 0]
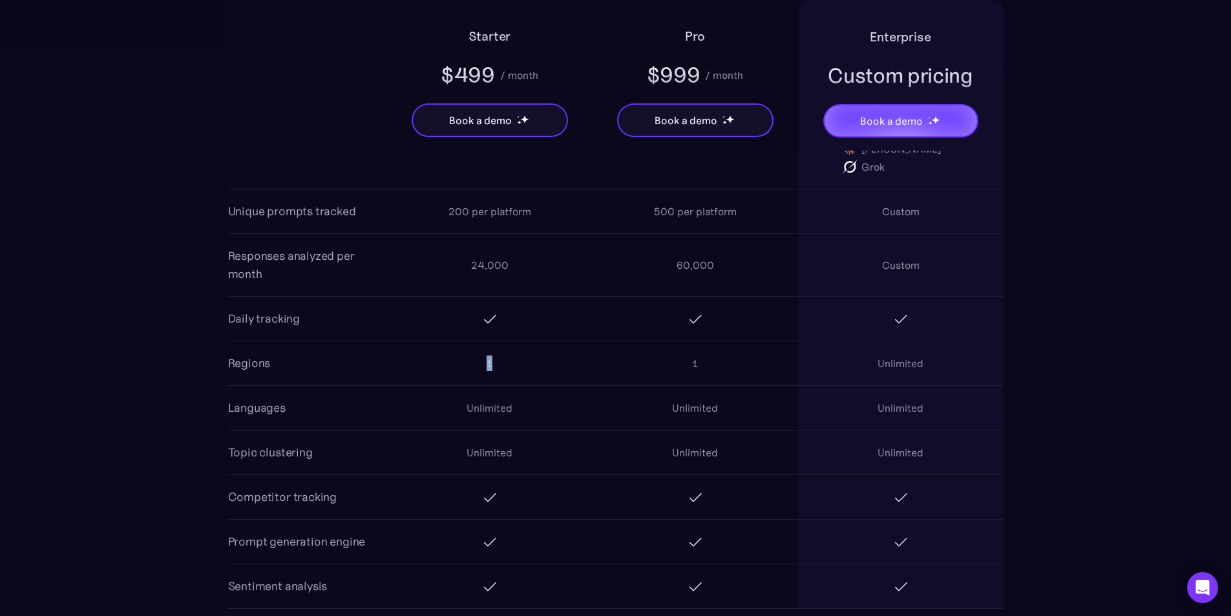
drag, startPoint x: 484, startPoint y: 361, endPoint x: 497, endPoint y: 361, distance: 13.6
click at [497, 361] on div "1" at bounding box center [489, 362] width 205 height 41
drag, startPoint x: 486, startPoint y: 361, endPoint x: 495, endPoint y: 366, distance: 10.1
click at [495, 366] on div "1" at bounding box center [489, 362] width 205 height 41
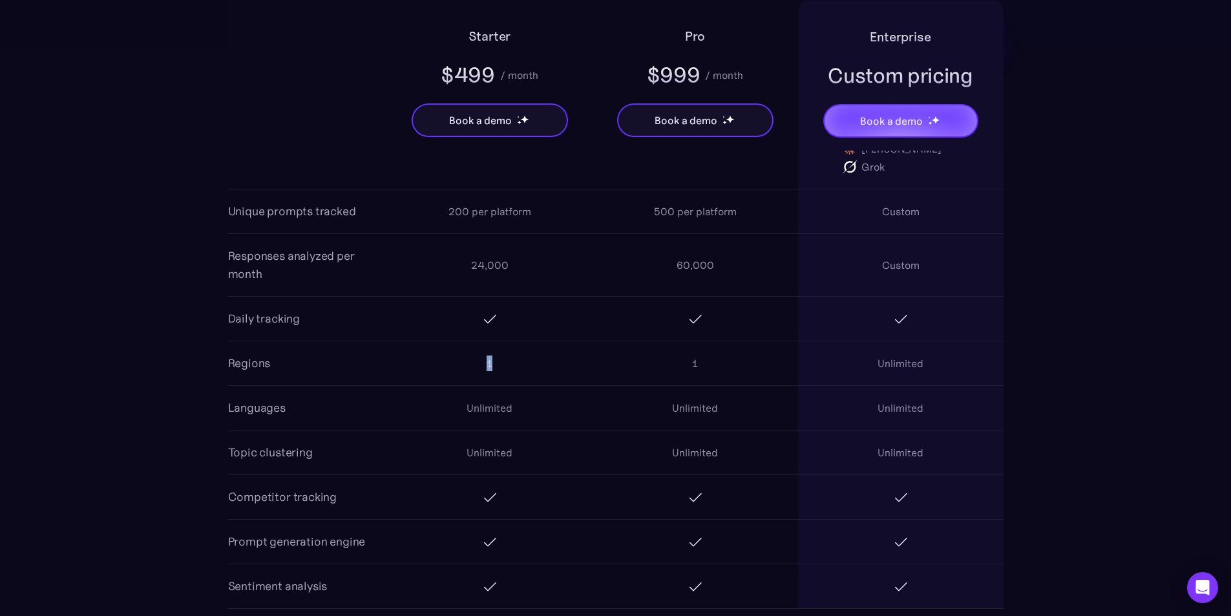
click at [505, 365] on div "1" at bounding box center [489, 362] width 205 height 41
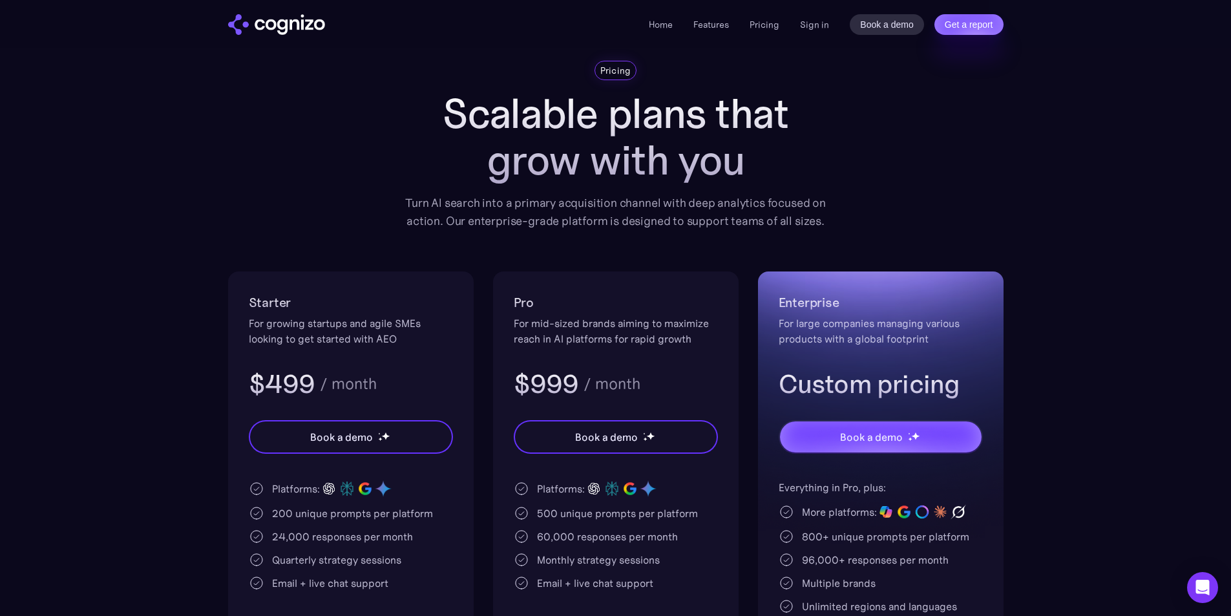
scroll to position [0, 0]
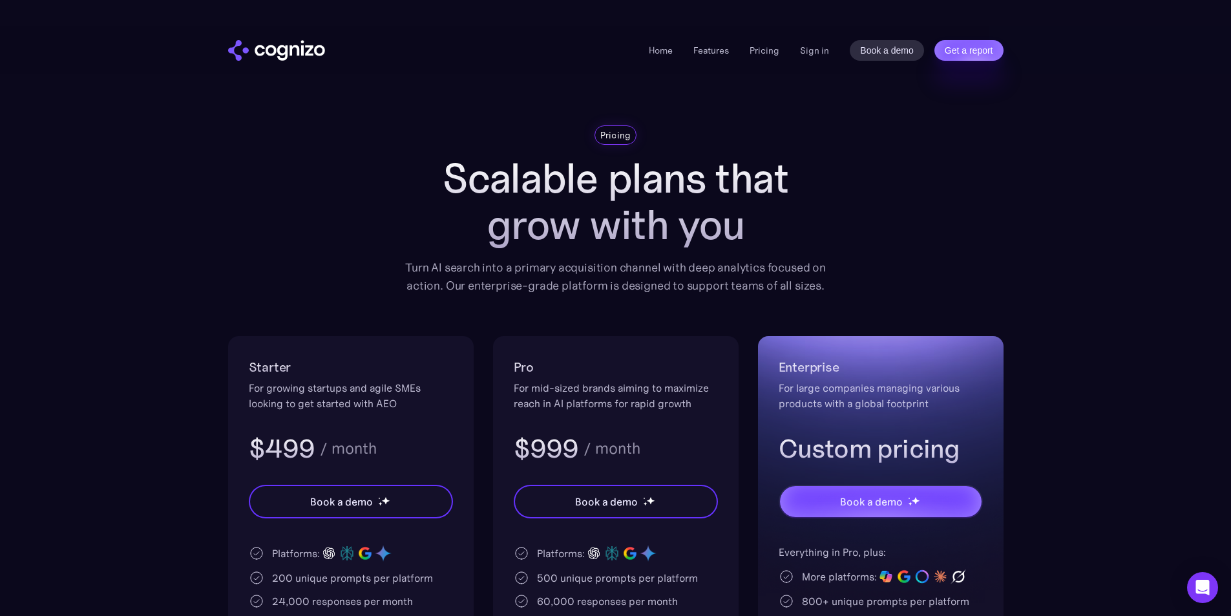
click at [935, 143] on div "Pricing Scalable plans that grow with you Turn AI search into a primary acquisi…" at bounding box center [615, 467] width 775 height 685
